Goal: Task Accomplishment & Management: Manage account settings

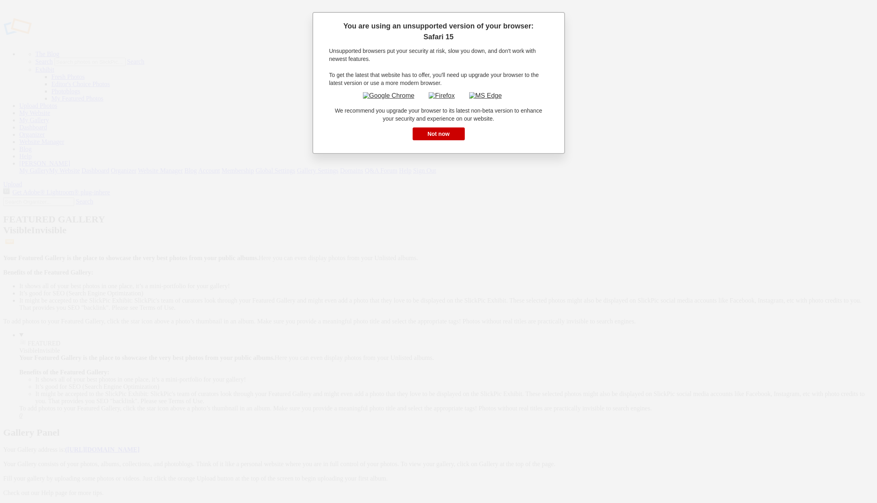
click at [0, 0] on link "Close" at bounding box center [0, 0] width 0 height 0
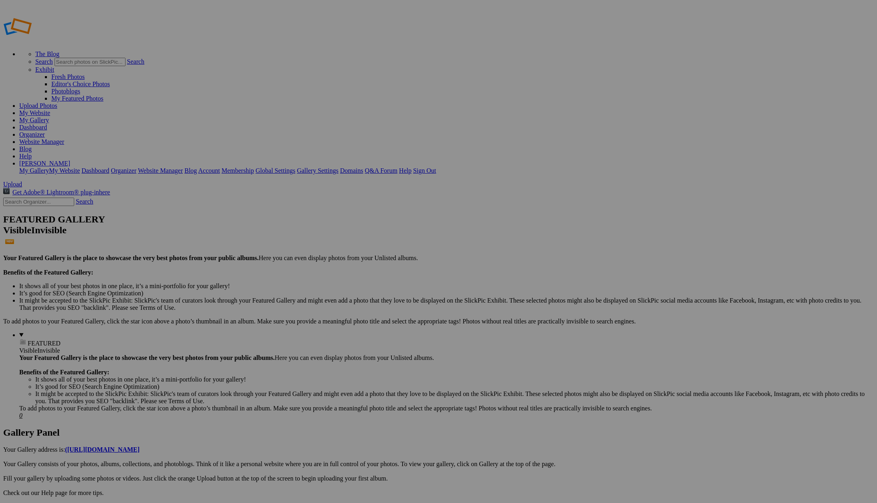
click at [49, 117] on link "My Gallery" at bounding box center [34, 120] width 30 height 7
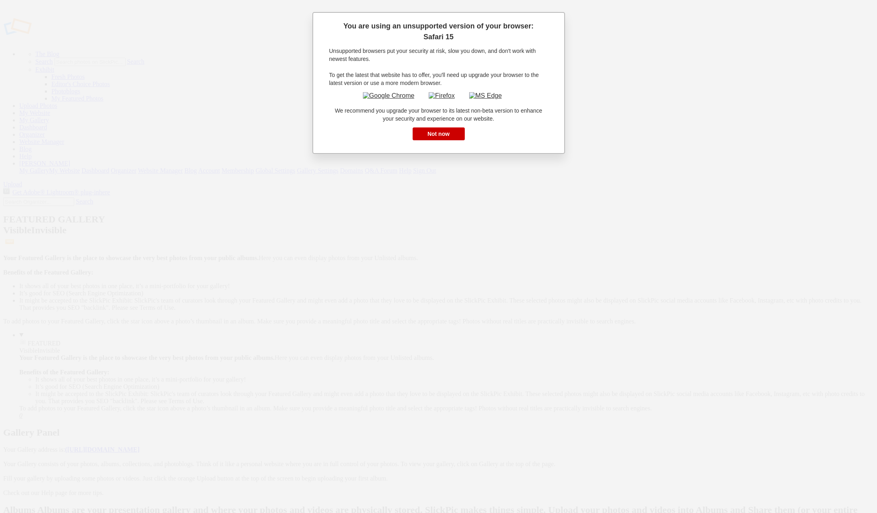
click at [0, 0] on link "Close" at bounding box center [0, 0] width 0 height 0
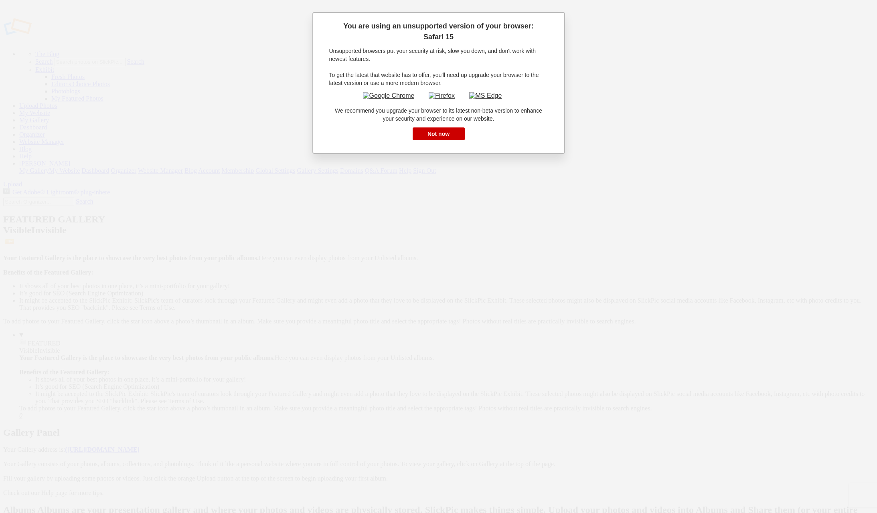
click at [0, 0] on link "Close" at bounding box center [0, 0] width 0 height 0
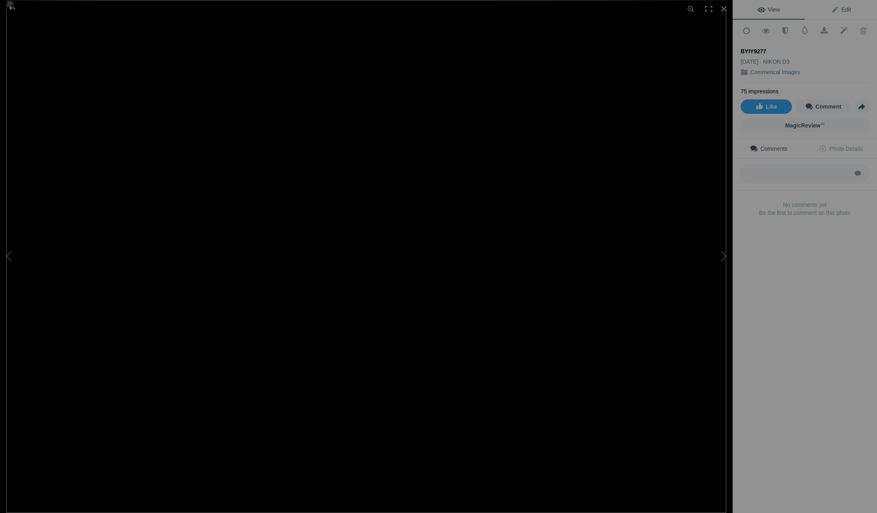
click at [848, 9] on span "Edit" at bounding box center [841, 9] width 20 height 6
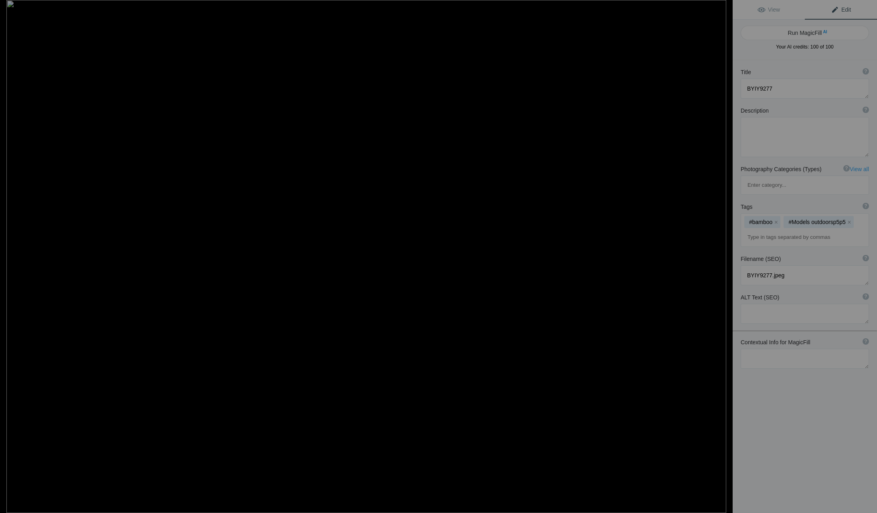
click at [848, 9] on span "Edit" at bounding box center [841, 9] width 20 height 6
click at [798, 33] on button "Run MagicFill AI" at bounding box center [805, 33] width 128 height 14
type textarea "Tropical Beauty Among Bamboo"
type textarea "This striking image captures a model in a vibrant orange bikini, gracefully pos…"
type textarea "tropical-beauty-among-bamboo.jpg"
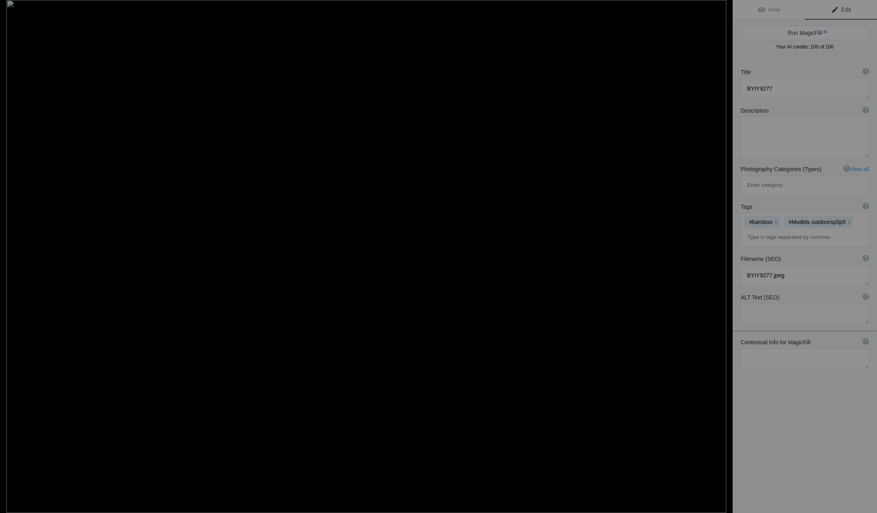
type textarea "A model in an orange bikini poses among tall bamboo stalks, showcasing a blend …"
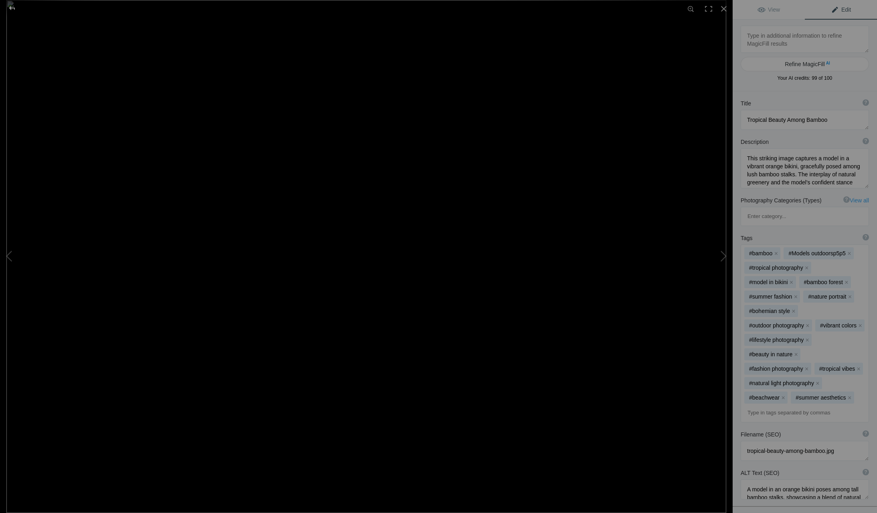
click at [10, 8] on div at bounding box center [12, 8] width 29 height 16
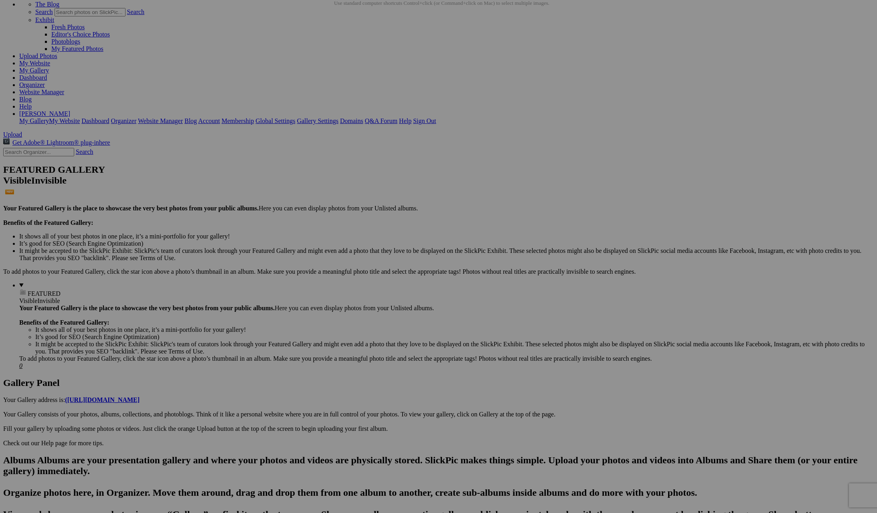
scroll to position [57, 0]
